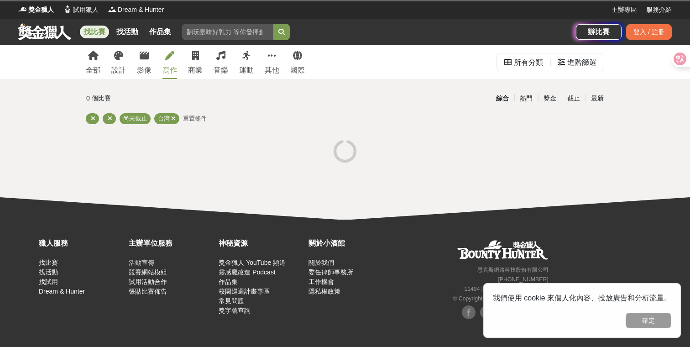
click at [171, 58] on icon at bounding box center [169, 55] width 9 height 9
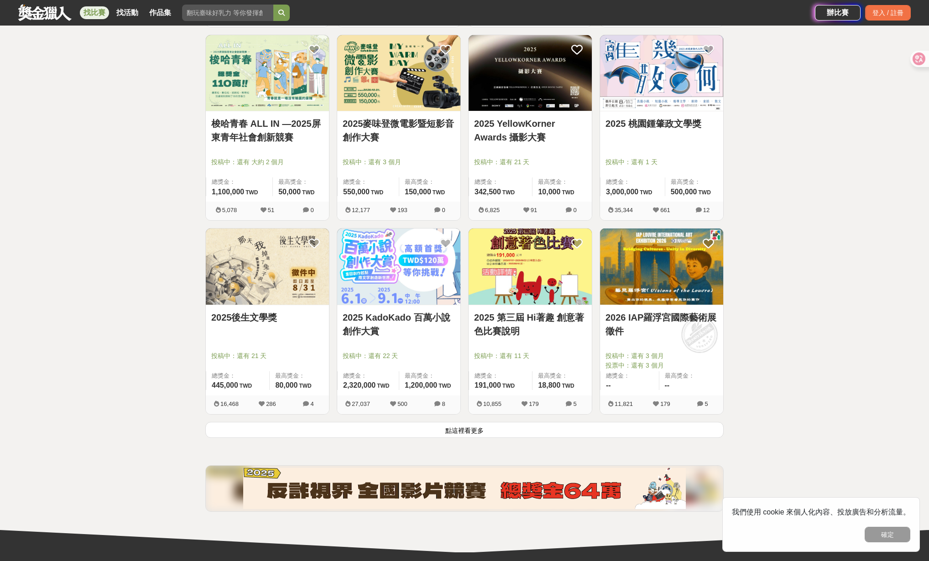
scroll to position [940, 0]
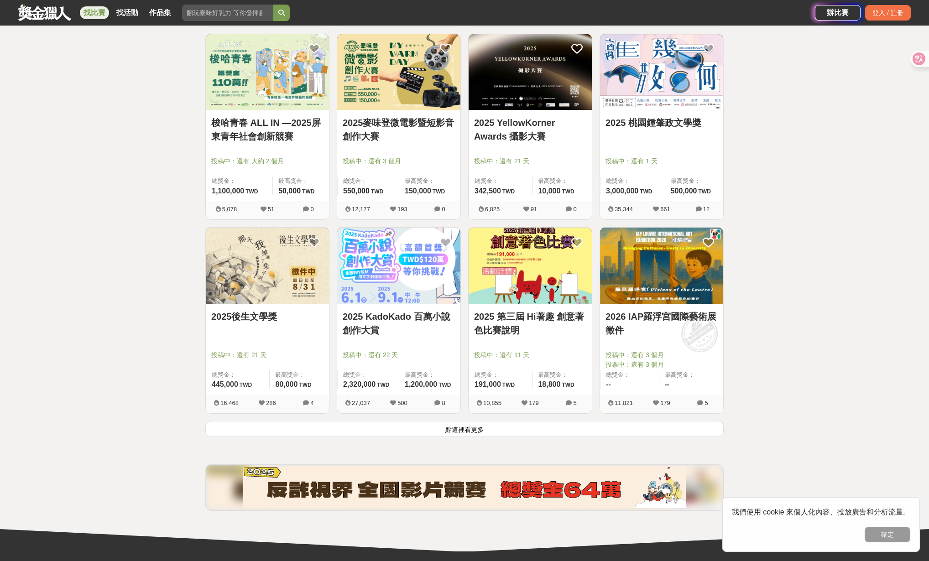
click at [289, 346] on button "點這裡看更多" at bounding box center [464, 429] width 518 height 16
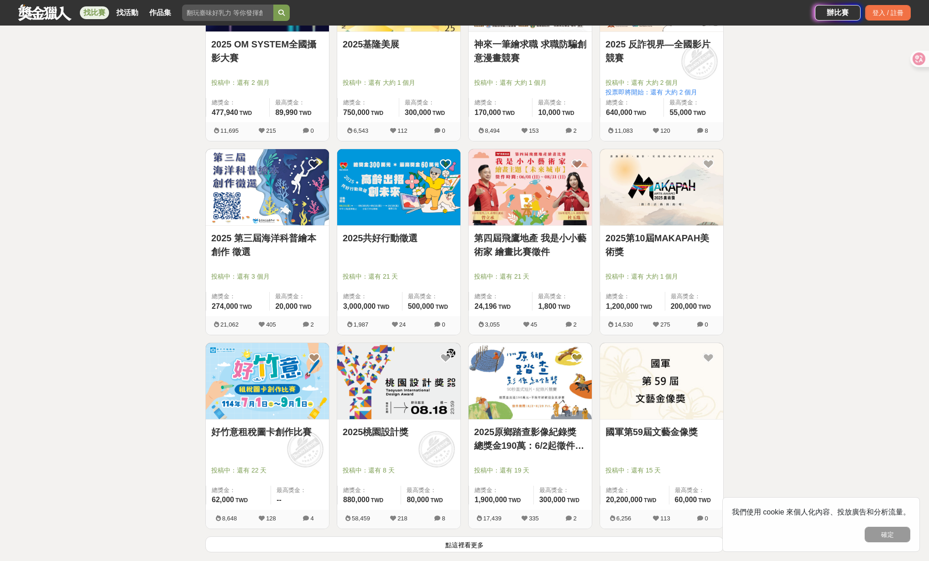
scroll to position [2149, 0]
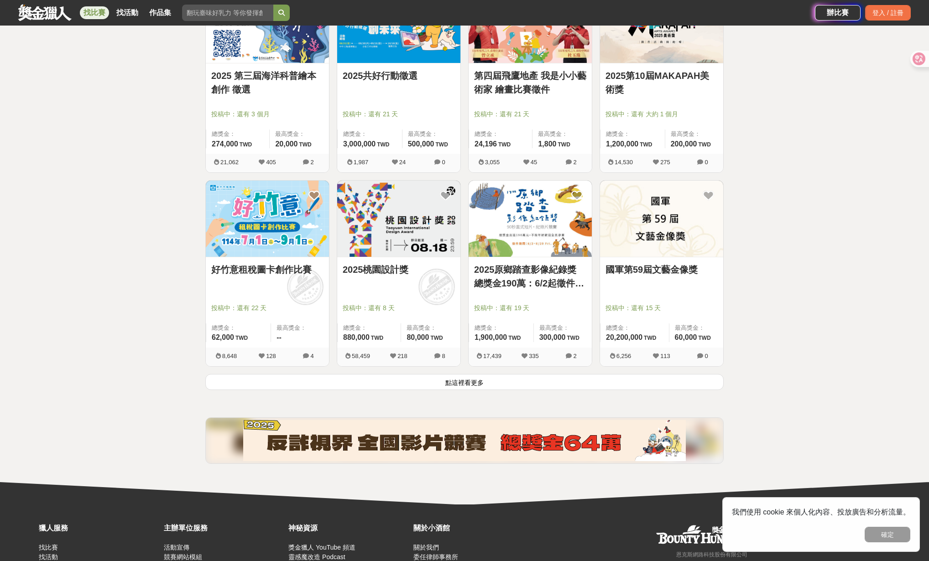
click at [390, 346] on button "點這裡看更多" at bounding box center [464, 382] width 518 height 16
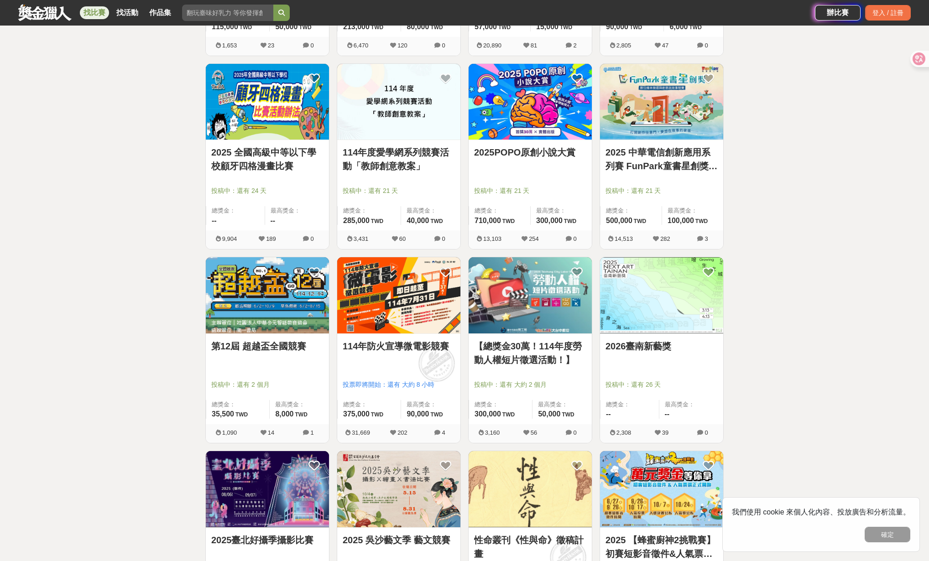
scroll to position [3264, 0]
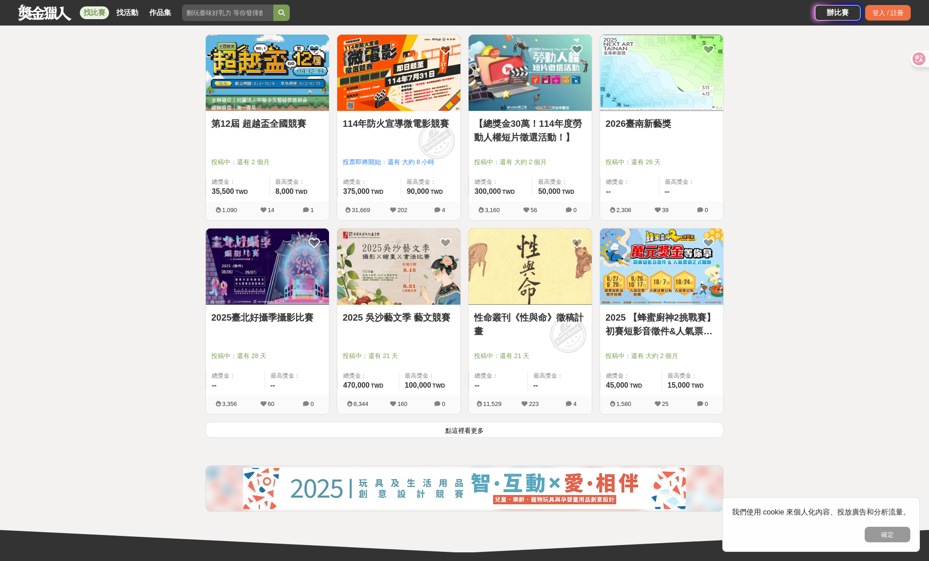
click at [387, 346] on button "點這裡看更多" at bounding box center [464, 430] width 518 height 16
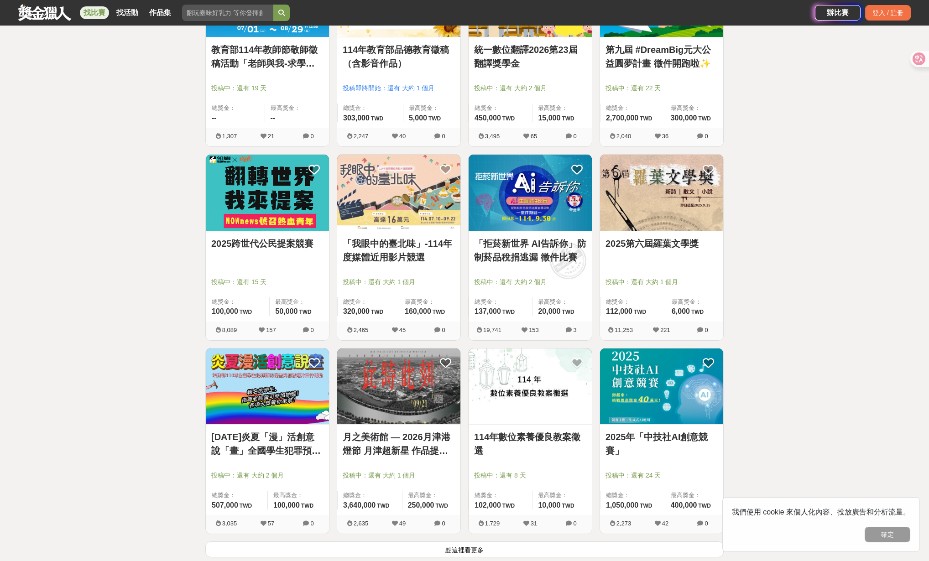
scroll to position [4510, 0]
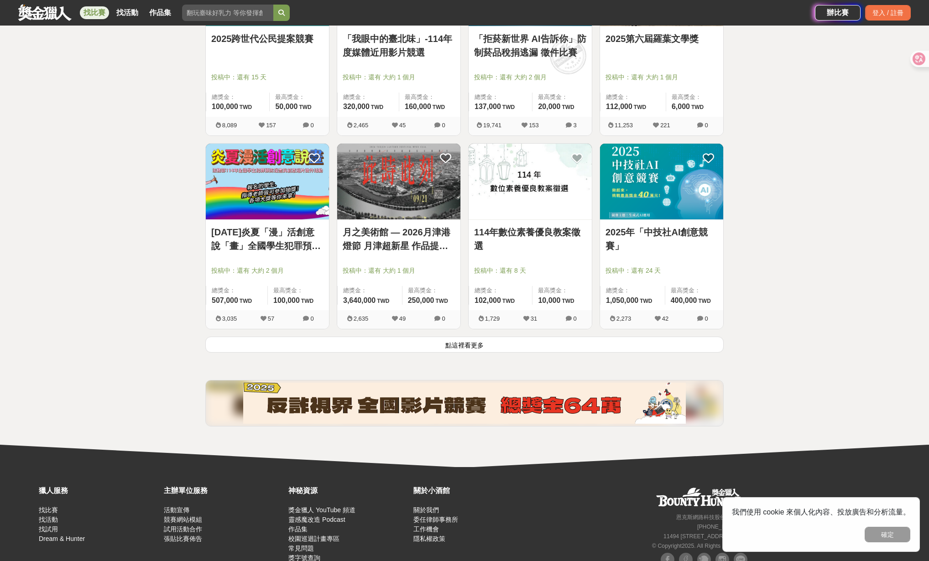
click at [414, 346] on button "點這裡看更多" at bounding box center [464, 345] width 518 height 16
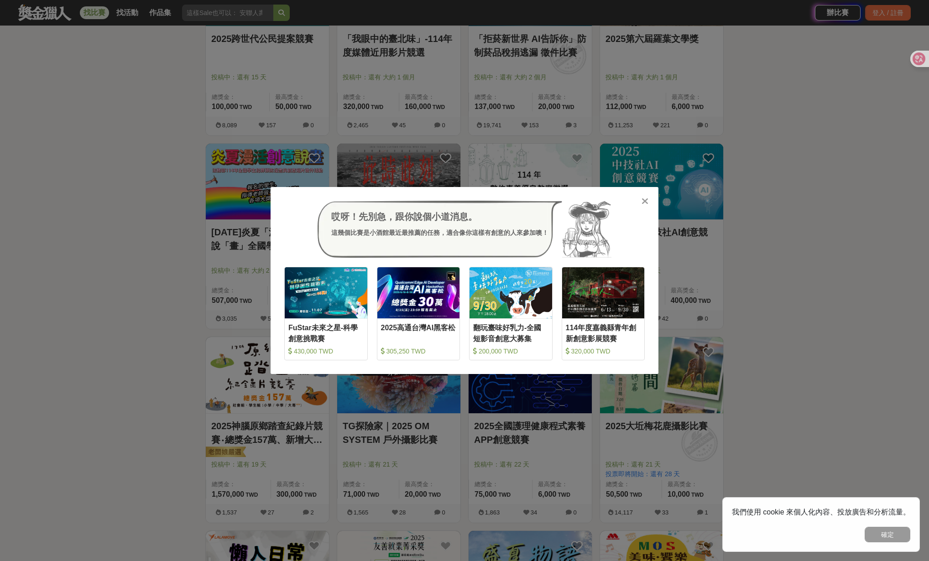
click at [645, 201] on icon at bounding box center [644, 201] width 7 height 9
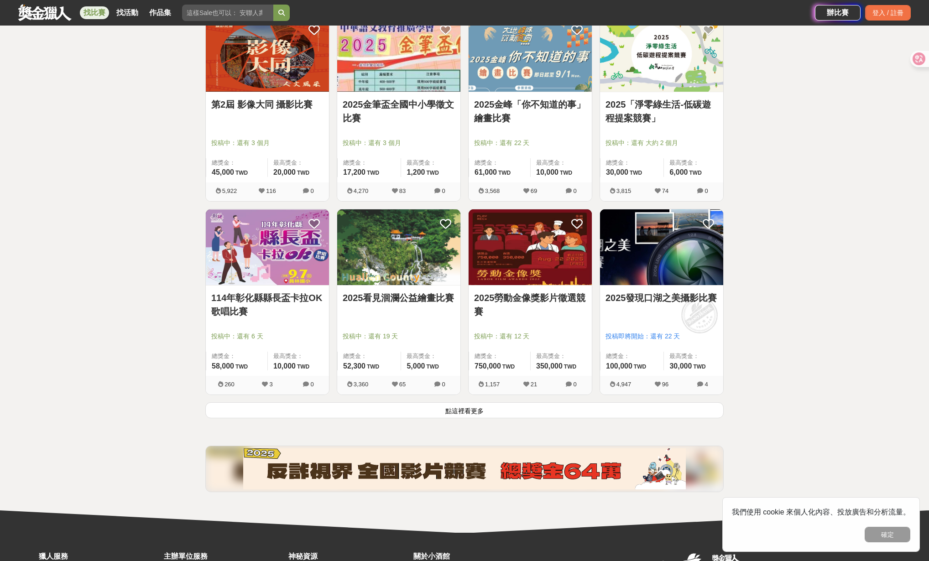
scroll to position [5645, 0]
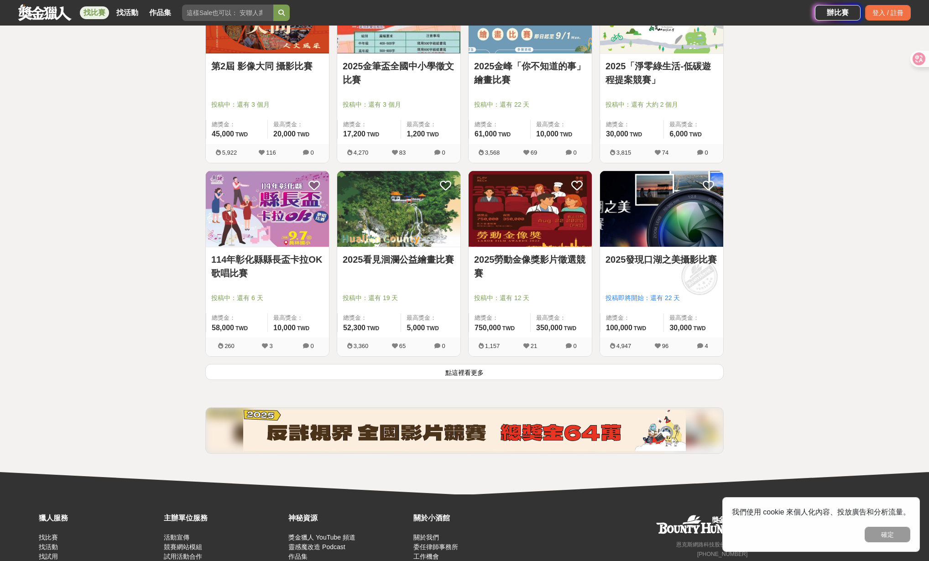
click at [417, 346] on button "點這裡看更多" at bounding box center [464, 372] width 518 height 16
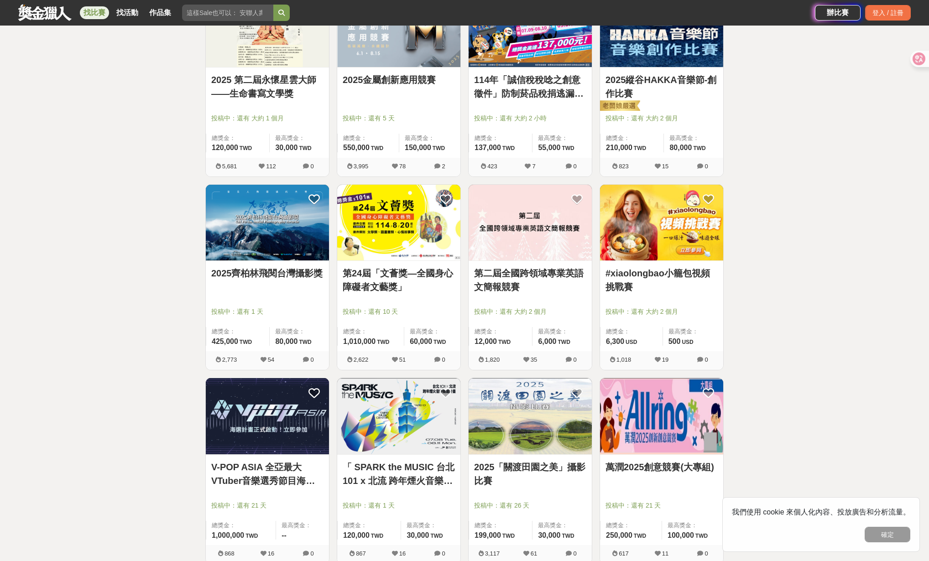
scroll to position [6868, 0]
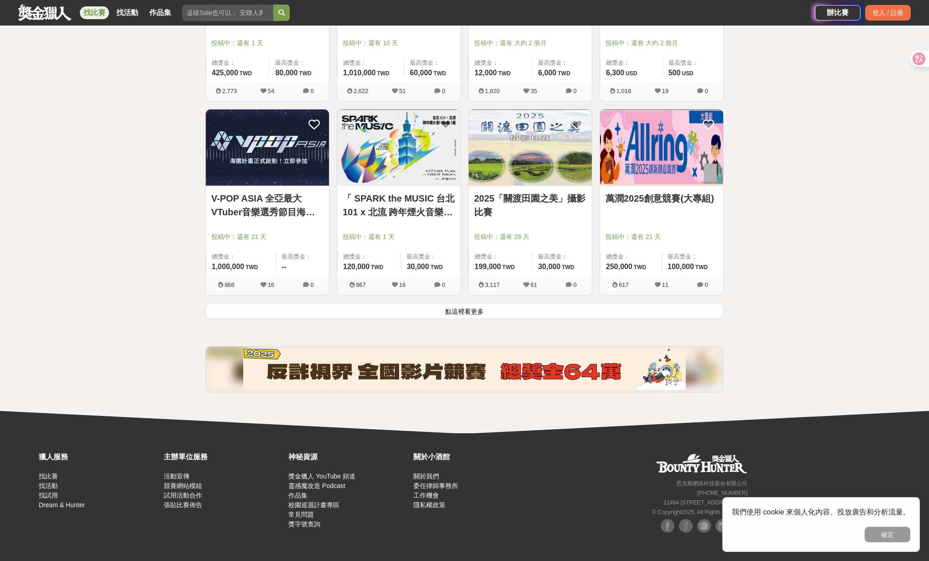
click at [402, 312] on button "點這裡看更多" at bounding box center [464, 311] width 518 height 16
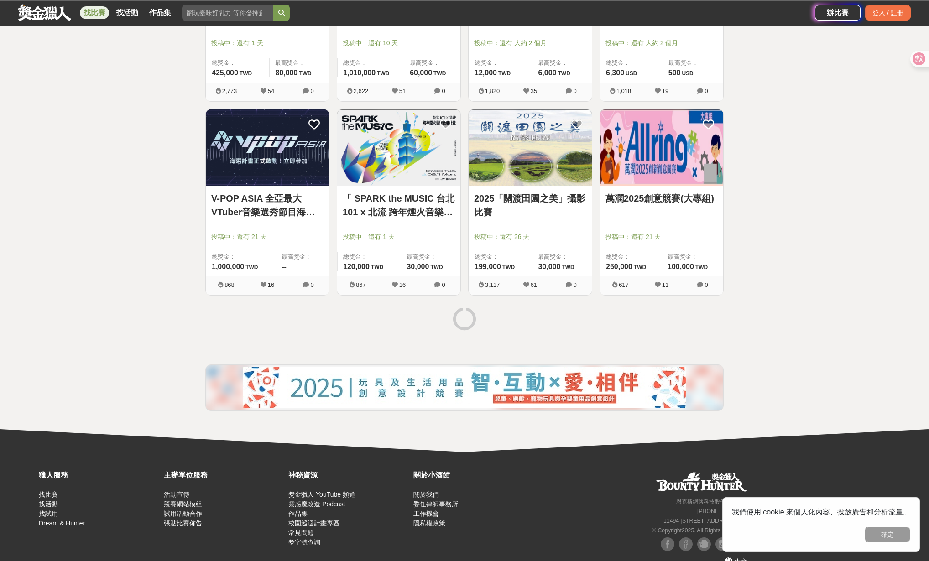
scroll to position [6887, 0]
